Goal: Task Accomplishment & Management: Manage account settings

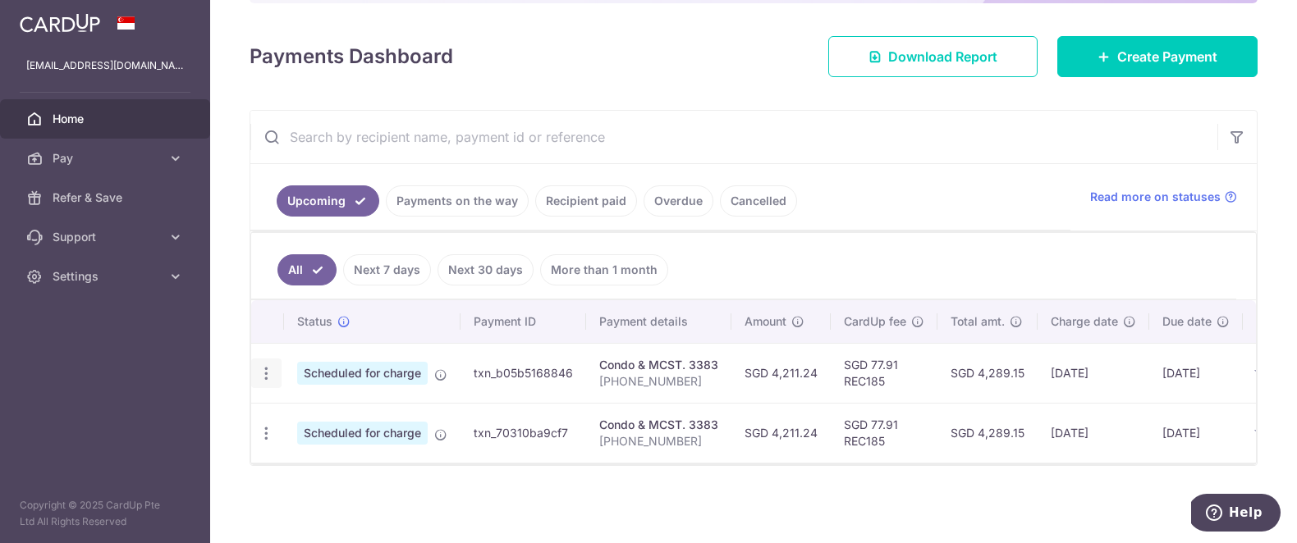
click at [265, 375] on icon "button" at bounding box center [266, 373] width 17 height 17
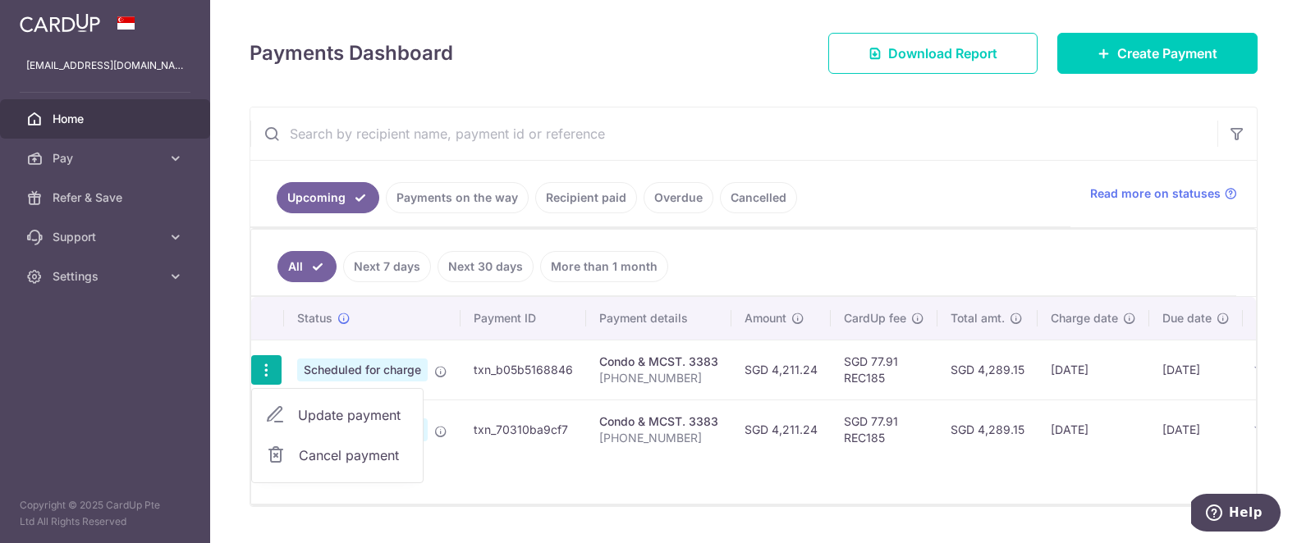
click at [313, 419] on span "Update payment" at bounding box center [354, 415] width 112 height 20
radio input "true"
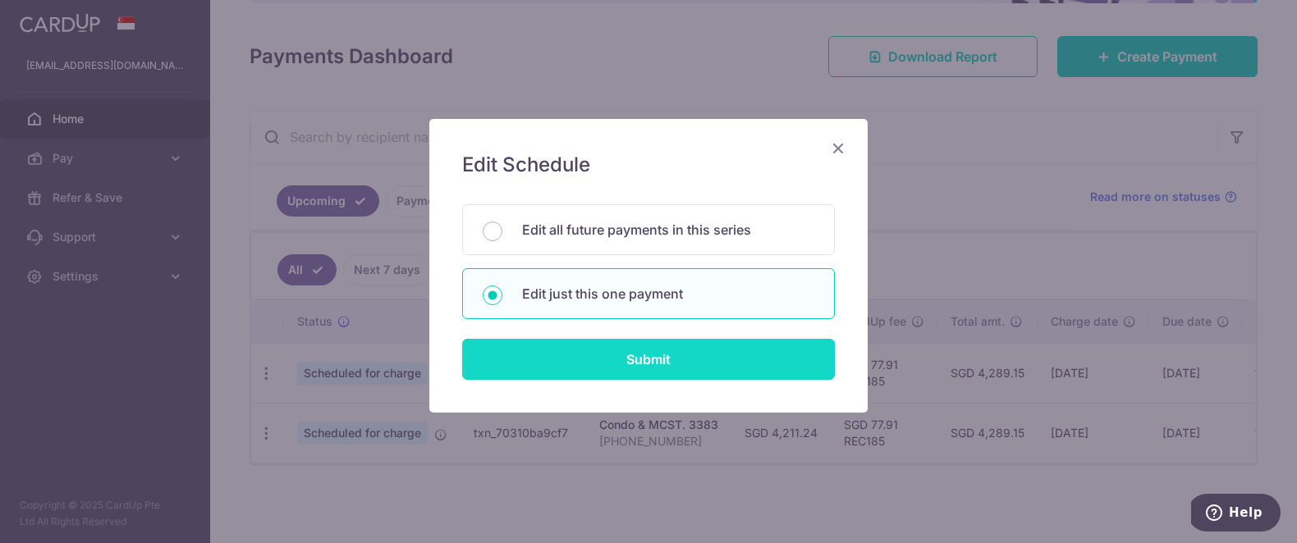
click at [662, 361] on input "Submit" at bounding box center [648, 359] width 373 height 41
radio input "true"
type input "4,211.24"
type input "30/10/2025"
type input "201-04-10"
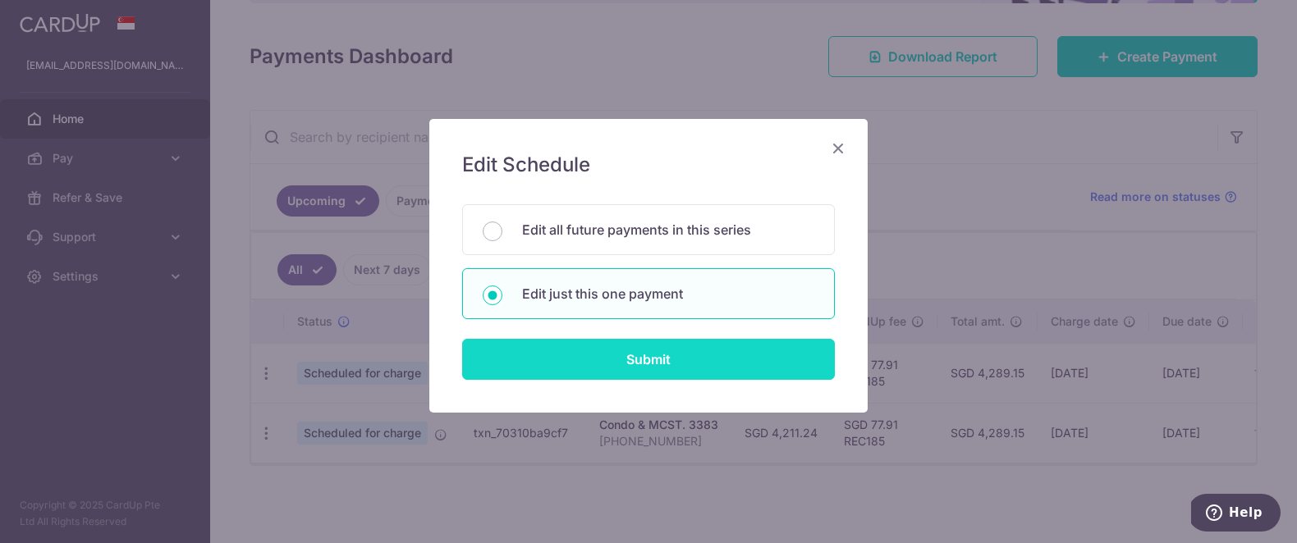
type input "REC185"
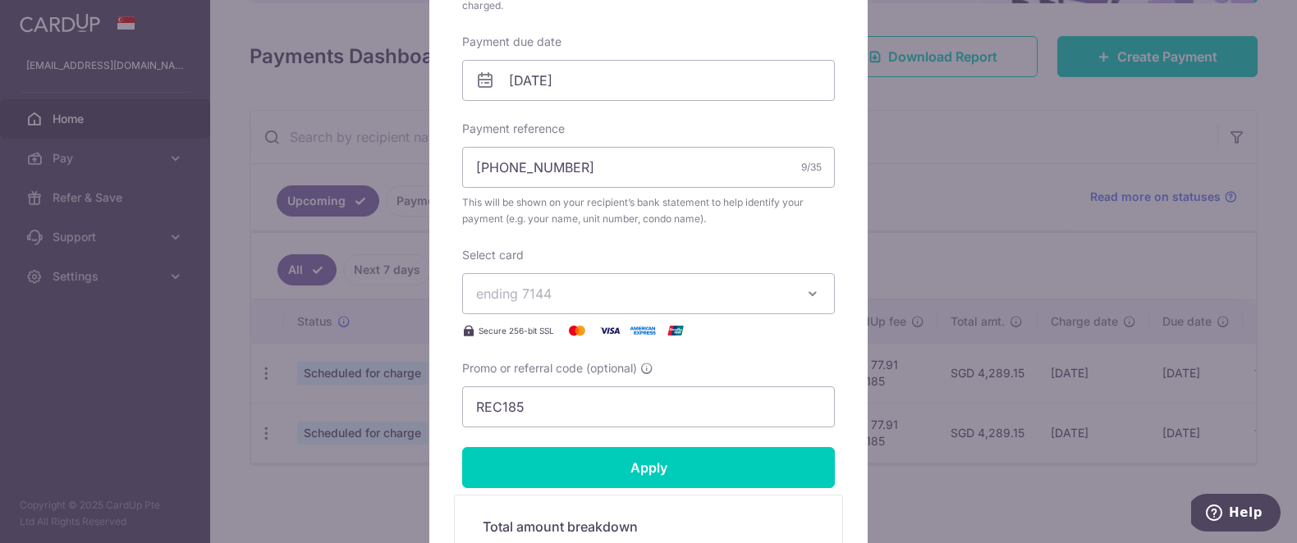
scroll to position [506, 0]
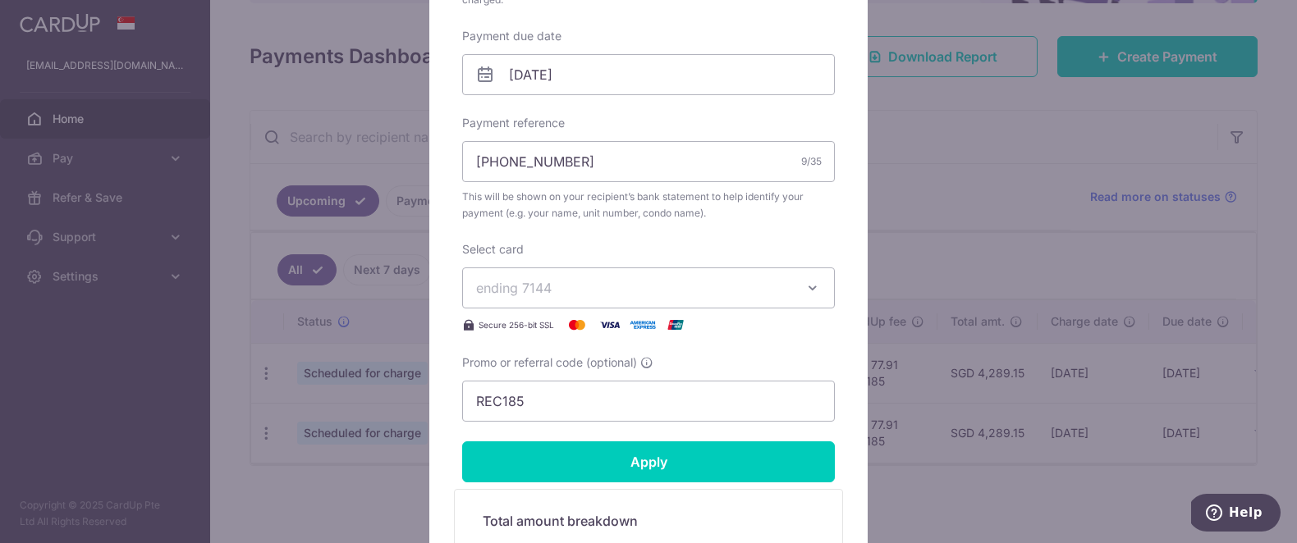
click at [658, 286] on span "ending 7144" at bounding box center [633, 288] width 315 height 20
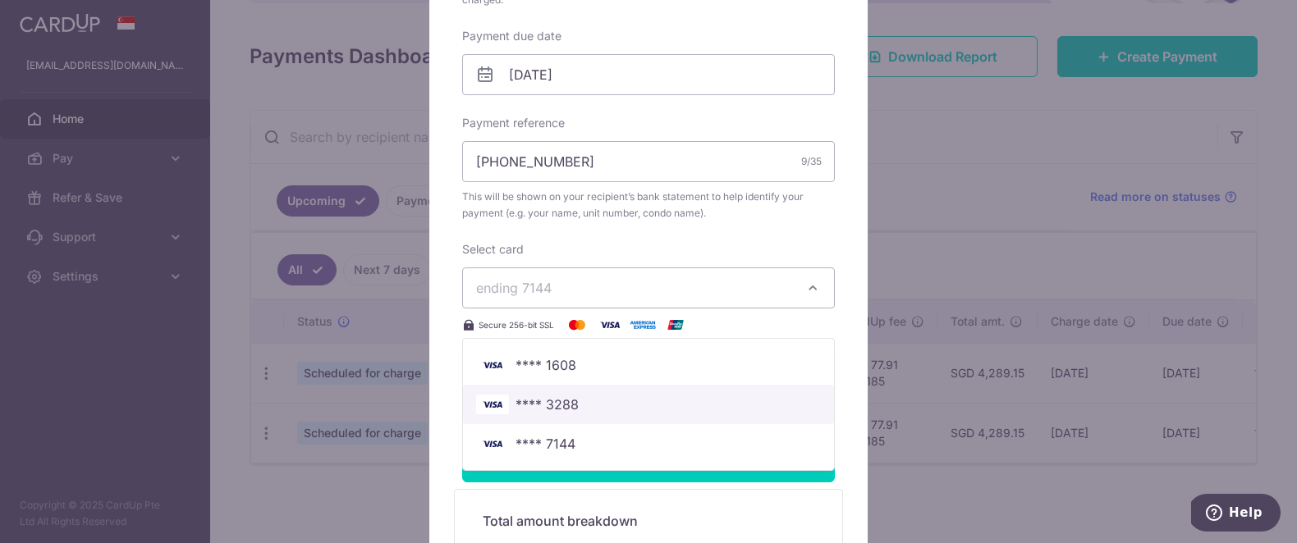
click at [617, 398] on span "**** 3288" at bounding box center [648, 405] width 345 height 20
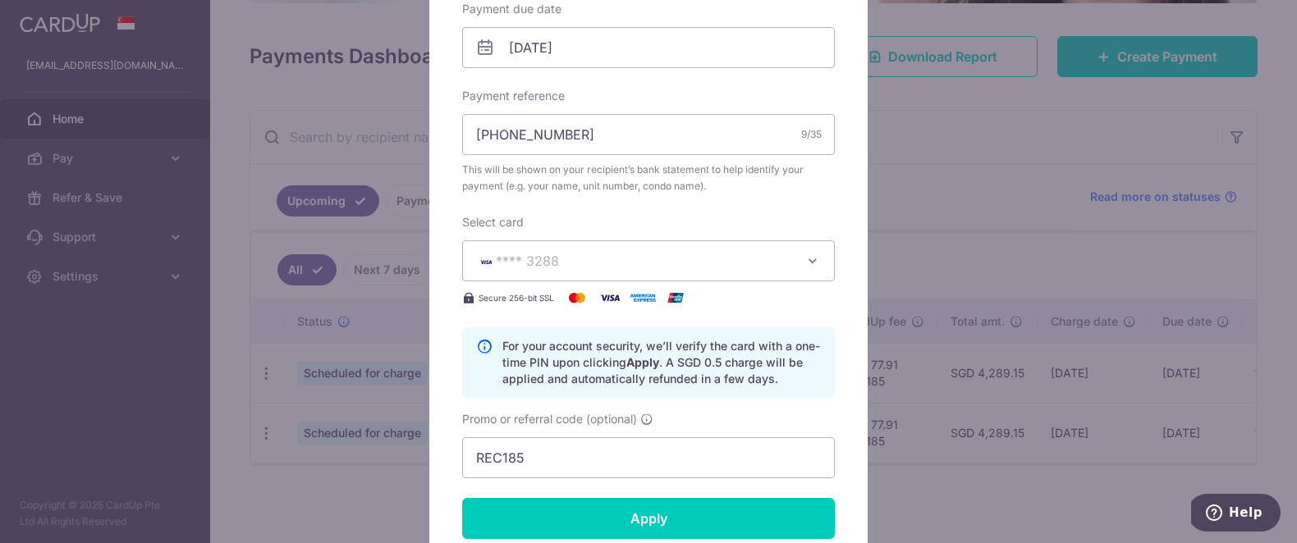
scroll to position [529, 0]
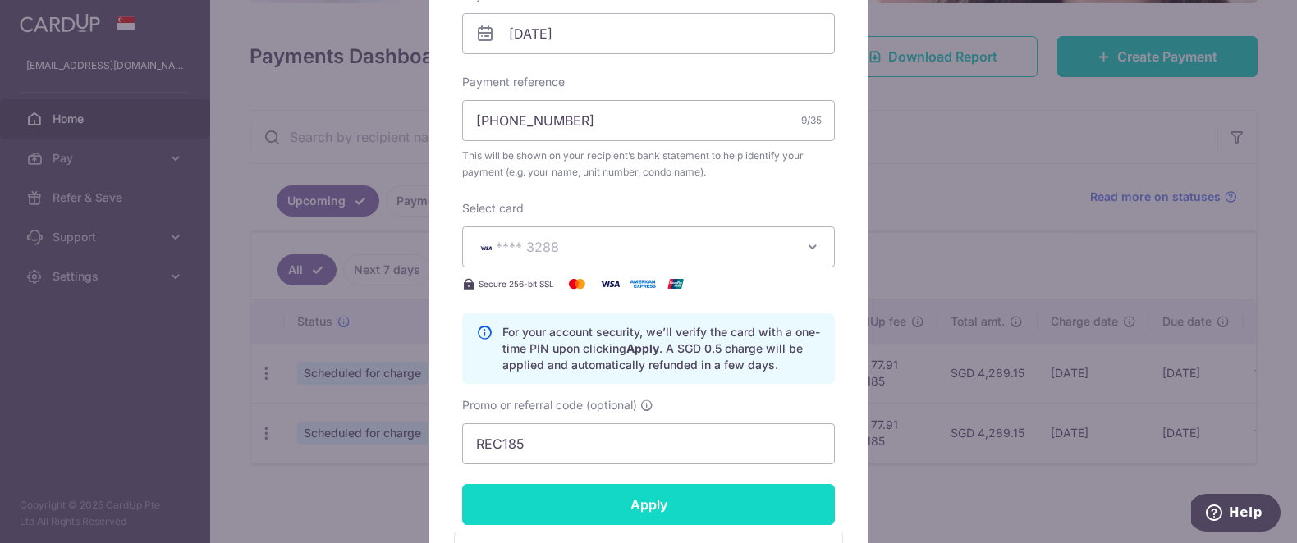
click at [759, 515] on input "Apply" at bounding box center [648, 504] width 373 height 41
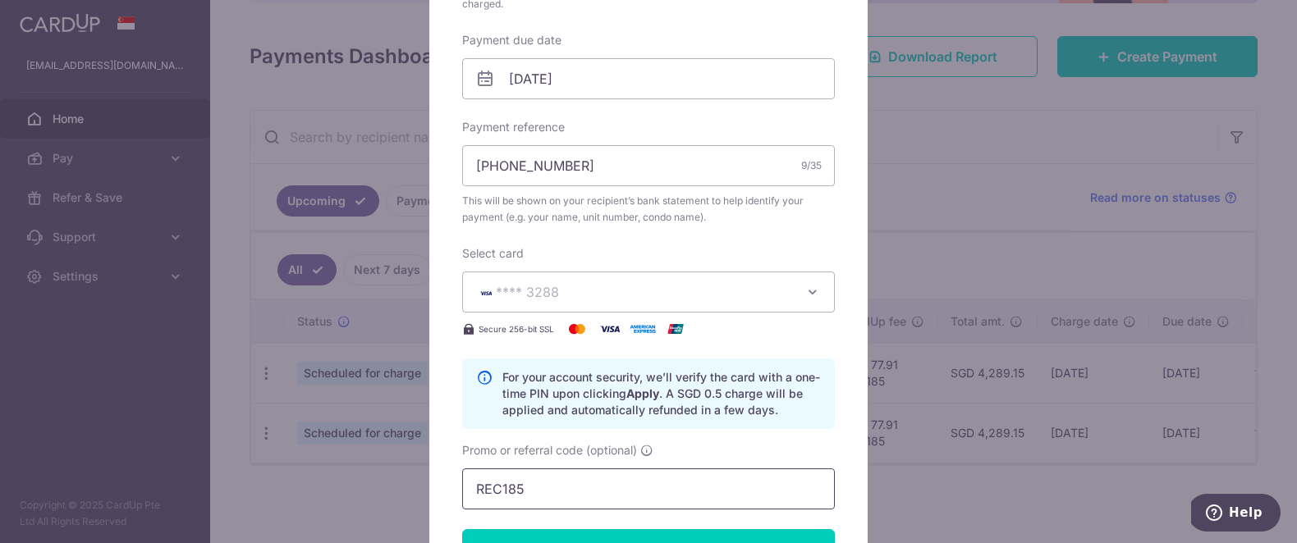
scroll to position [503, 0]
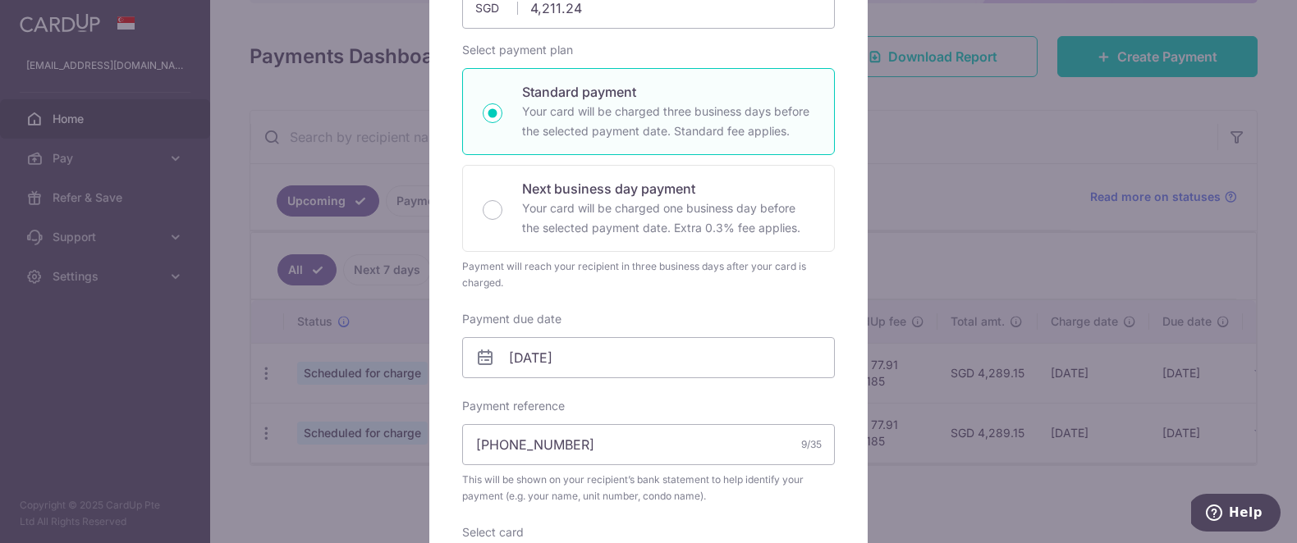
type input "Successfully Applied"
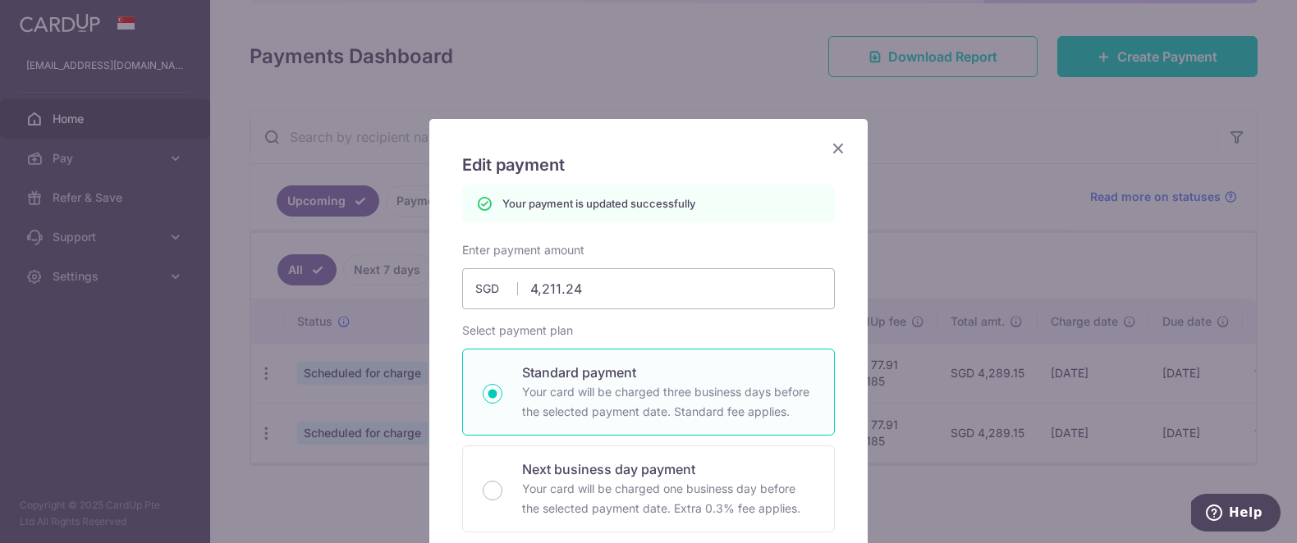
scroll to position [15, 0]
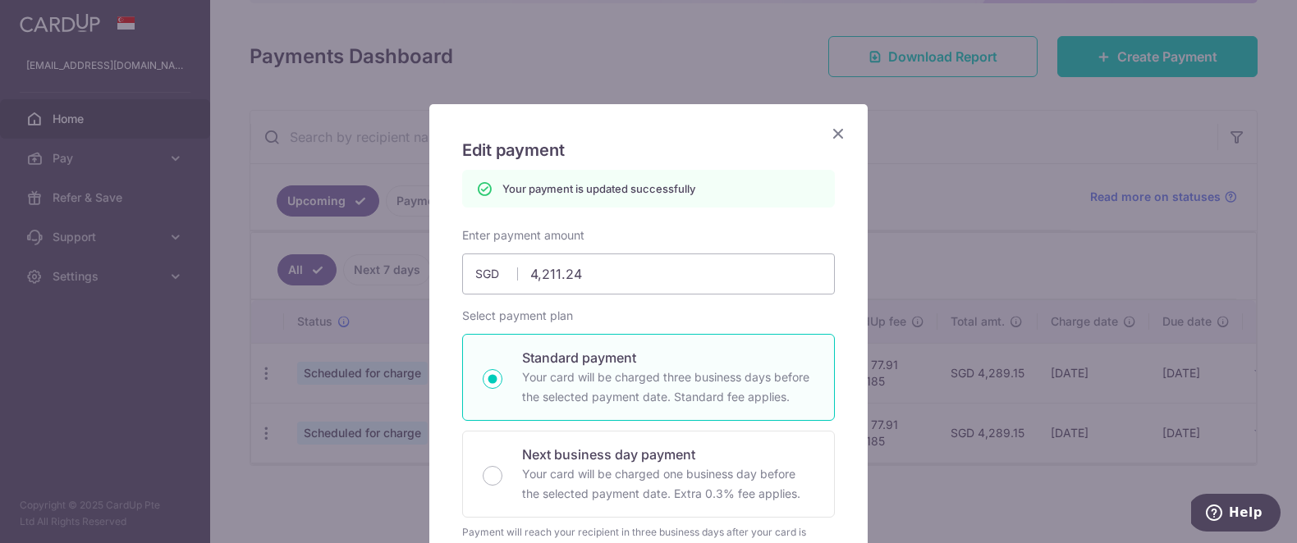
click at [829, 130] on icon "Close" at bounding box center [838, 133] width 20 height 21
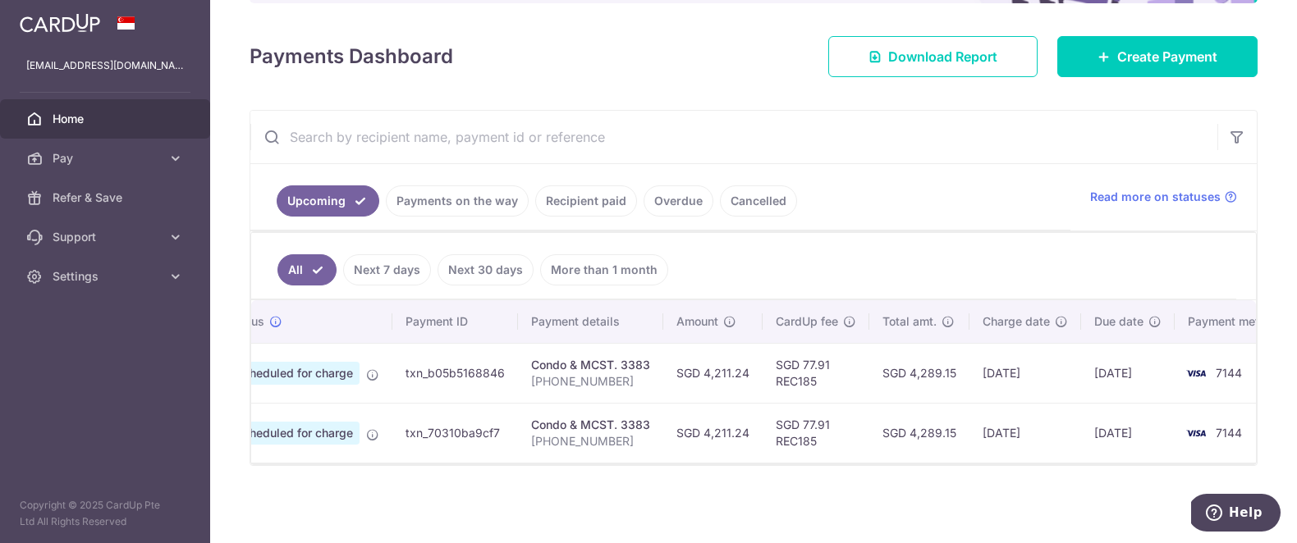
scroll to position [0, 103]
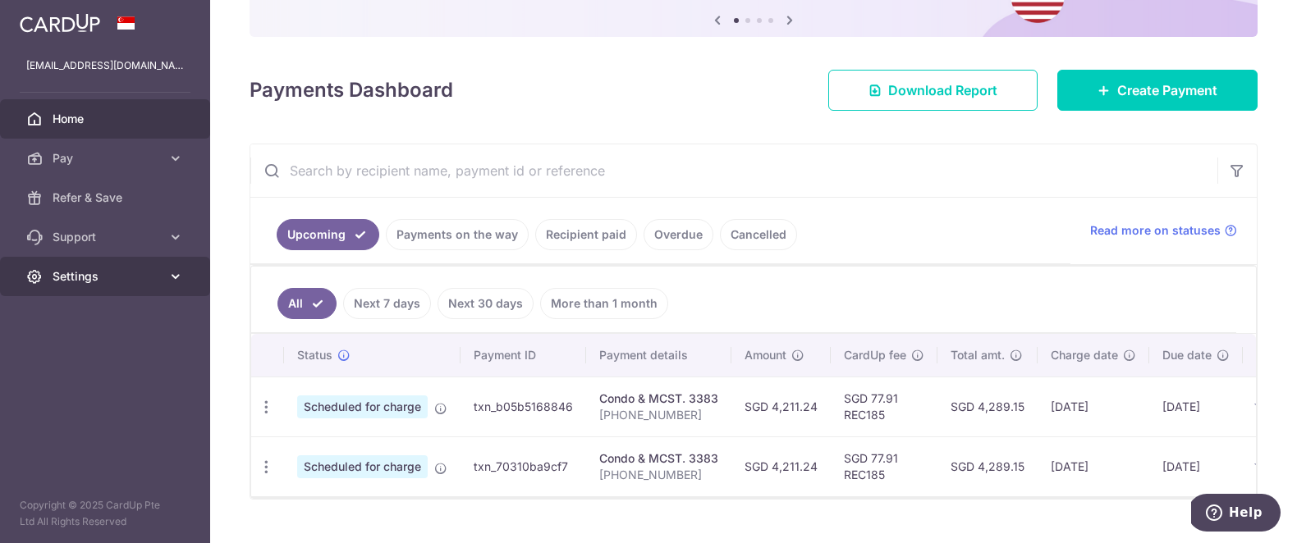
click at [115, 282] on span "Settings" at bounding box center [107, 276] width 108 height 16
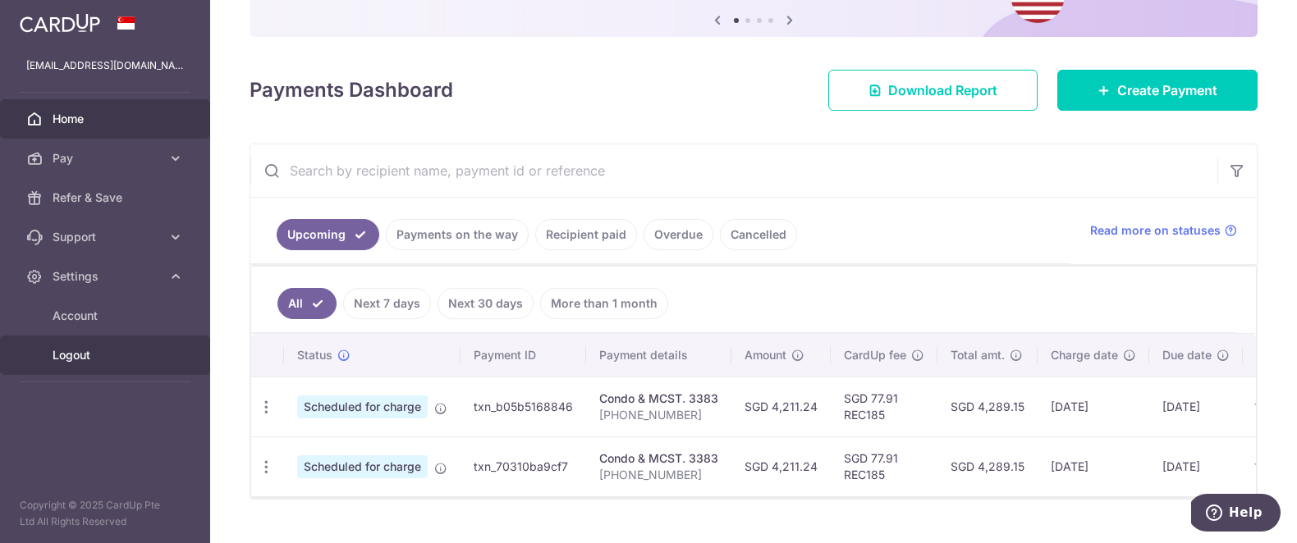
click at [84, 362] on span "Logout" at bounding box center [107, 355] width 108 height 16
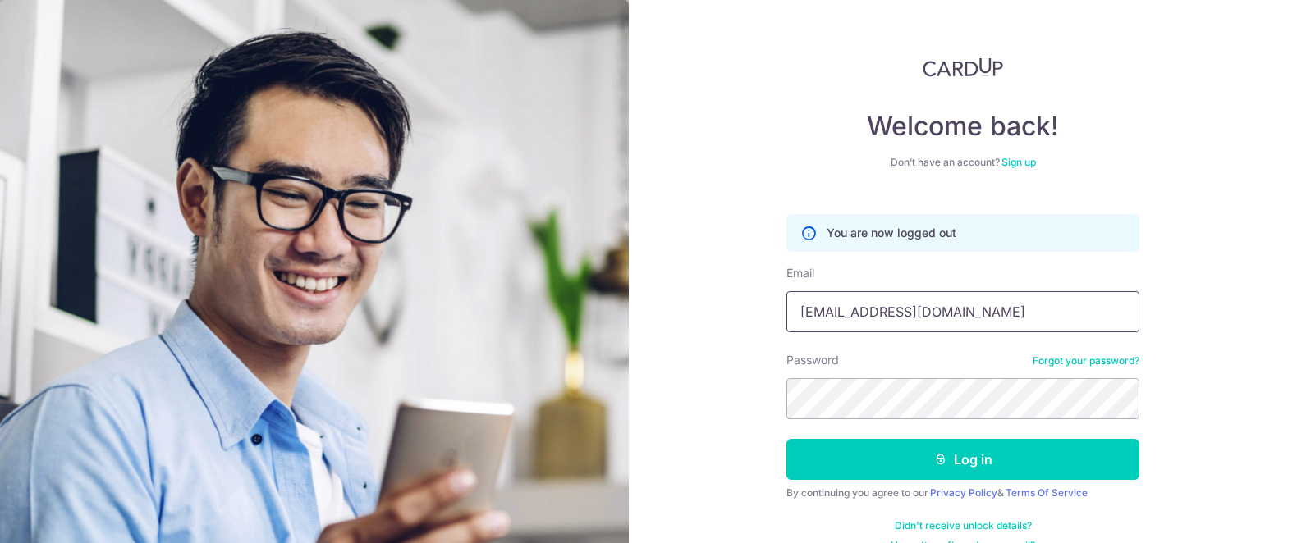
click at [966, 328] on input "[EMAIL_ADDRESS][DOMAIN_NAME]" at bounding box center [962, 311] width 353 height 41
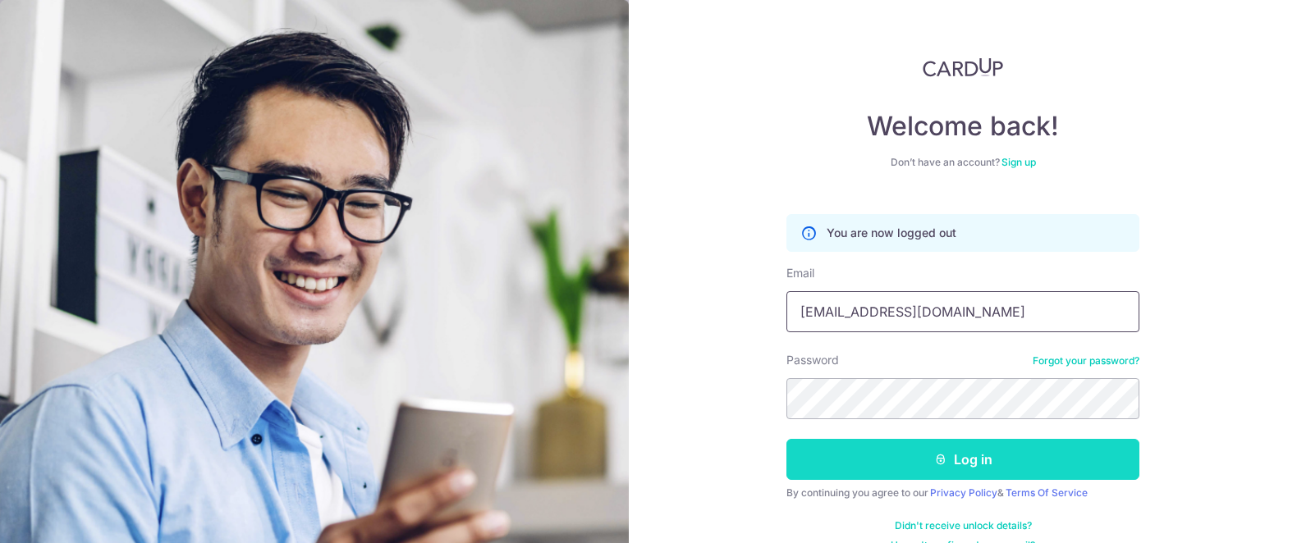
type input "[EMAIL_ADDRESS][DOMAIN_NAME]"
click at [865, 473] on button "Log in" at bounding box center [962, 459] width 353 height 41
